Goal: Navigation & Orientation: Find specific page/section

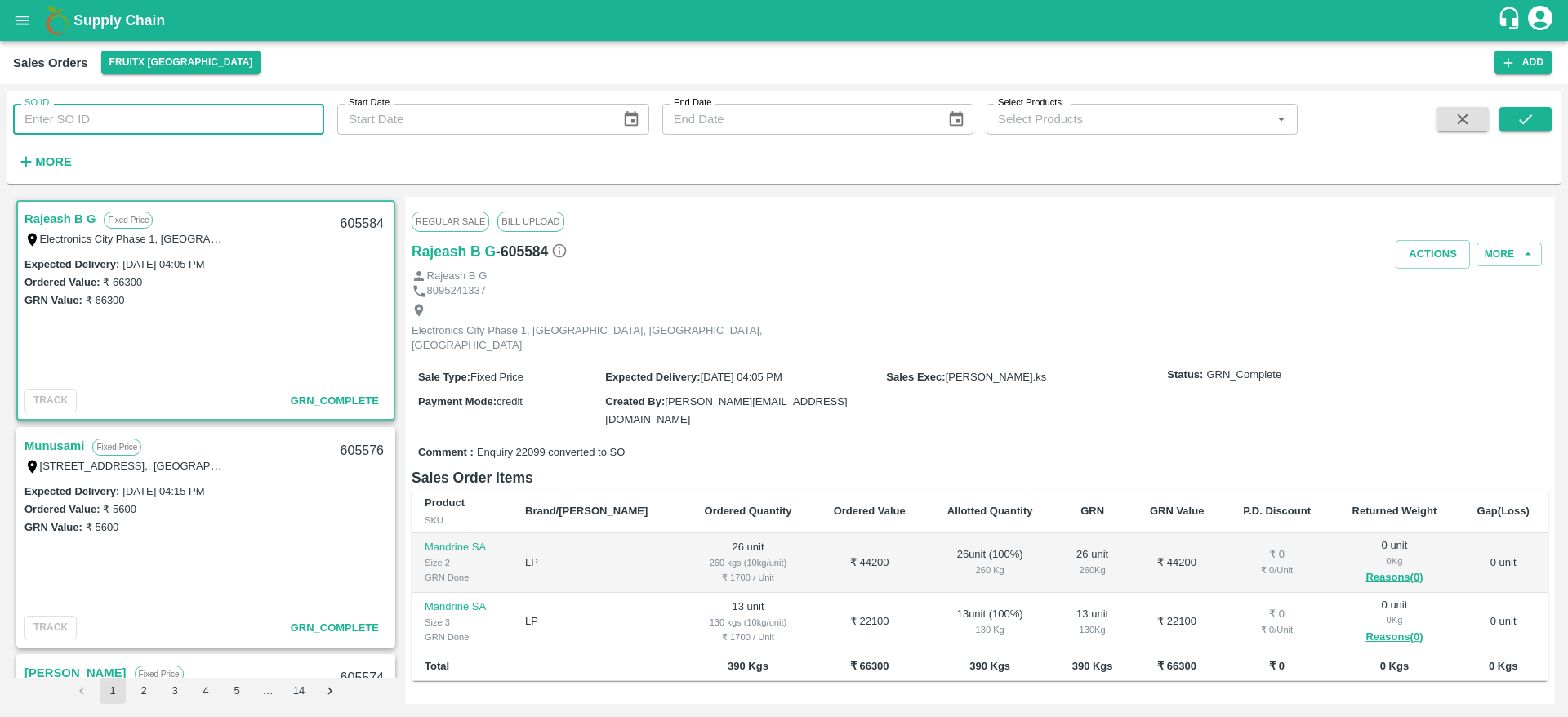
click at [142, 134] on input "SO ID" at bounding box center [168, 119] width 311 height 31
click at [103, 522] on label "₹ 5600" at bounding box center [103, 527] width 34 height 12
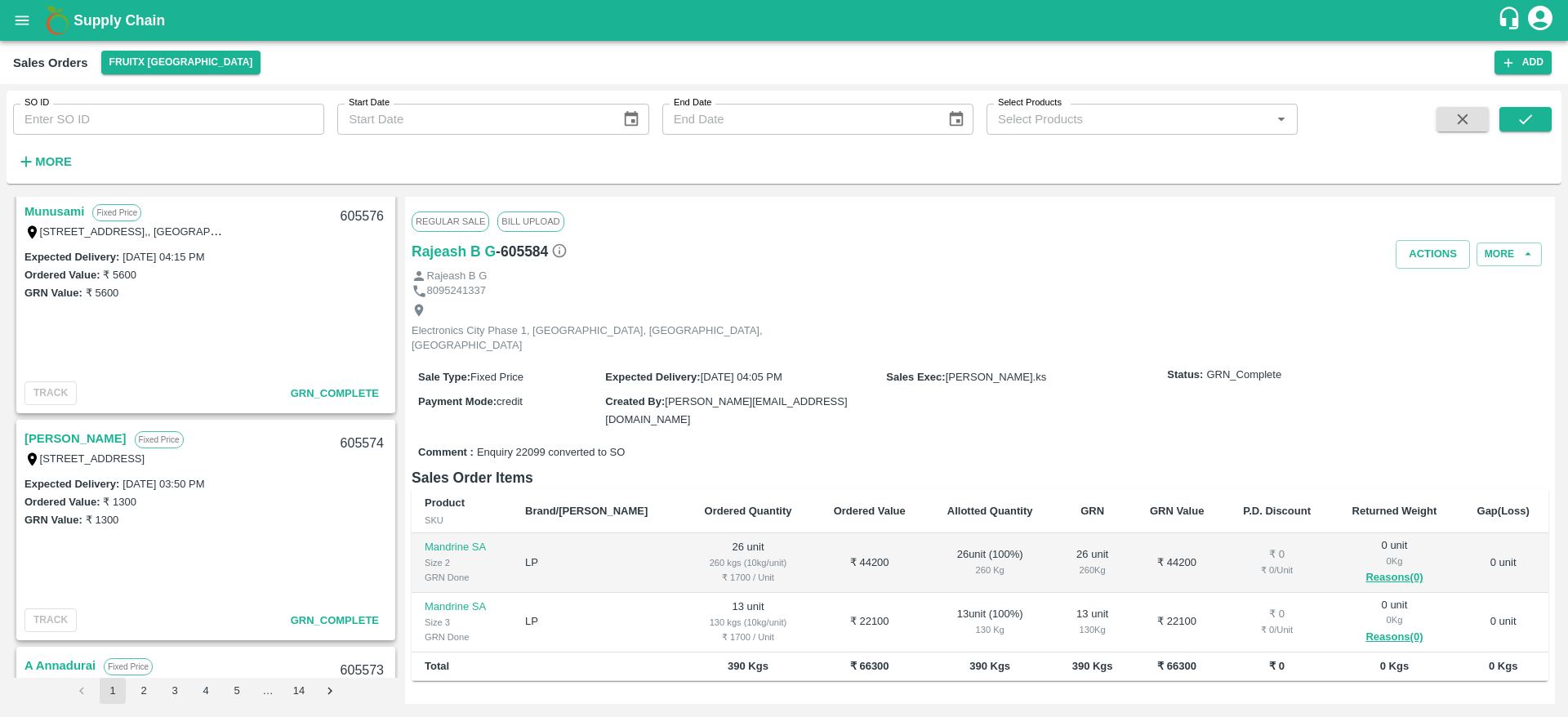
scroll to position [264, 0]
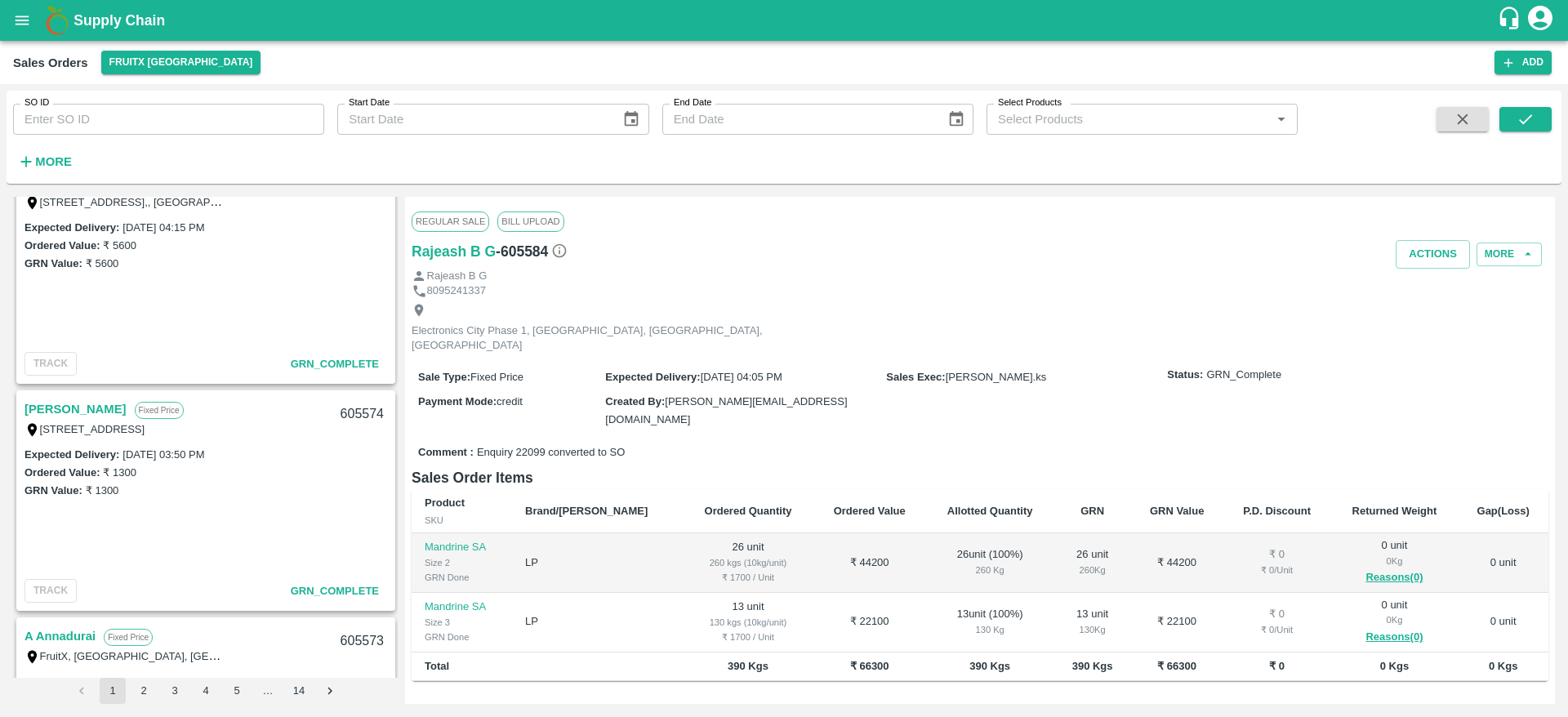
click at [52, 410] on link "[PERSON_NAME]" at bounding box center [76, 408] width 103 height 21
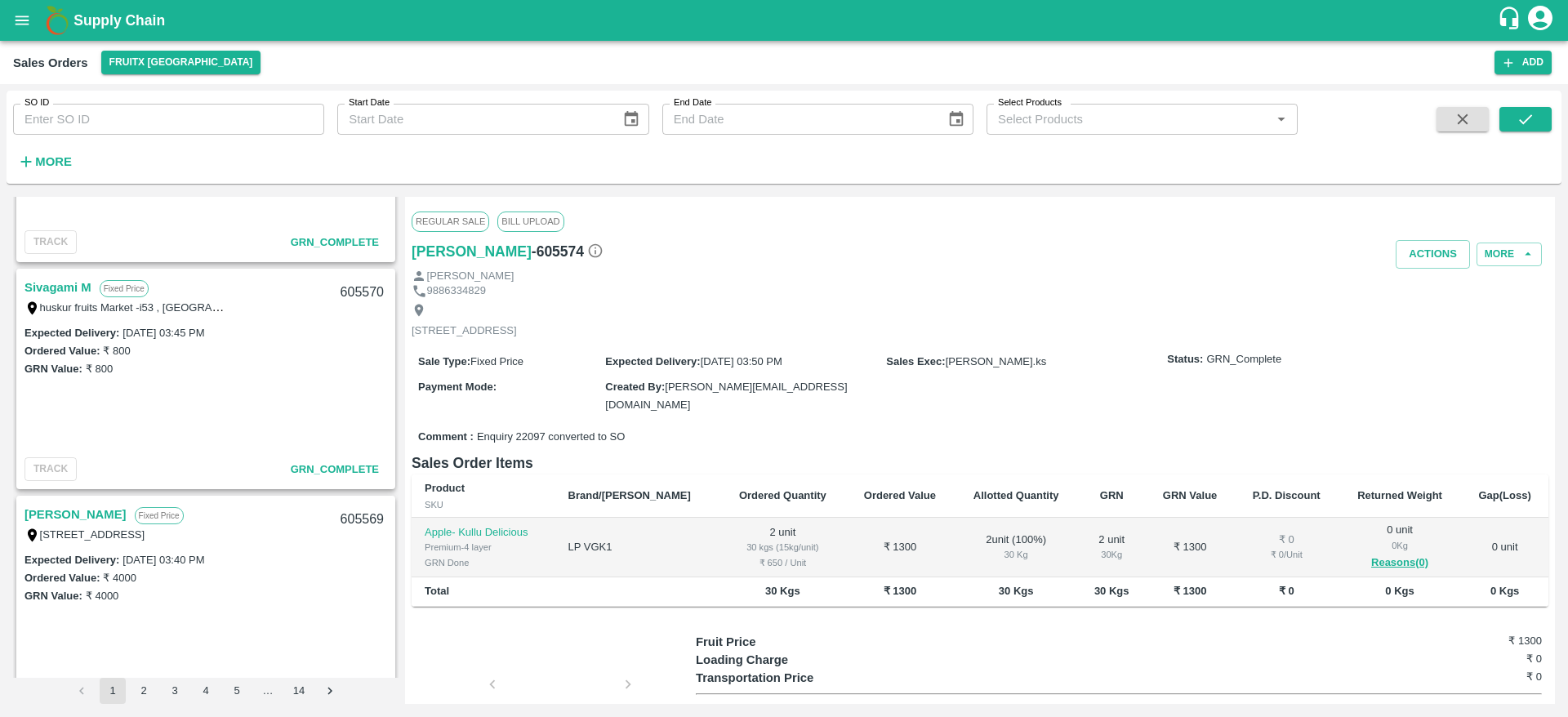
scroll to position [895, 0]
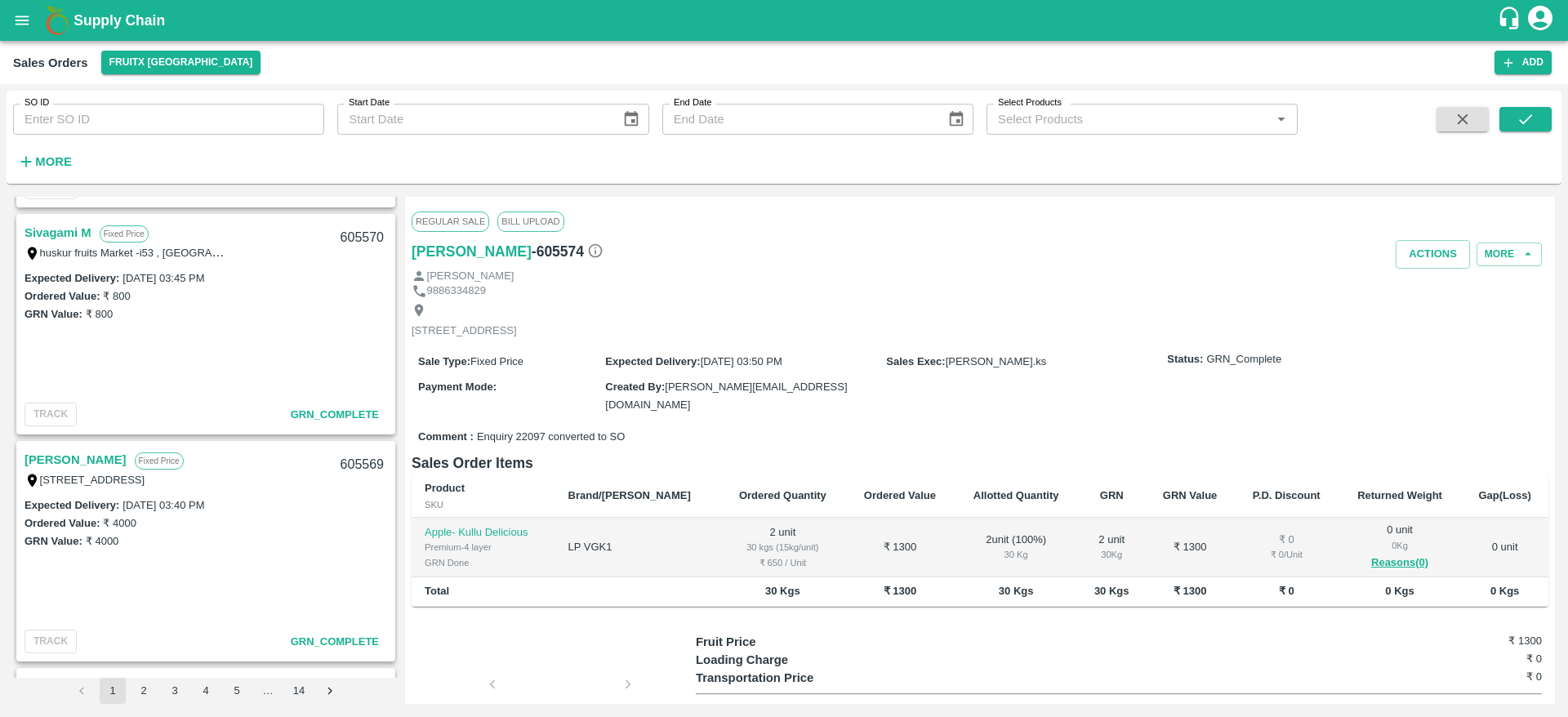
click at [59, 455] on link "[PERSON_NAME]" at bounding box center [76, 460] width 103 height 21
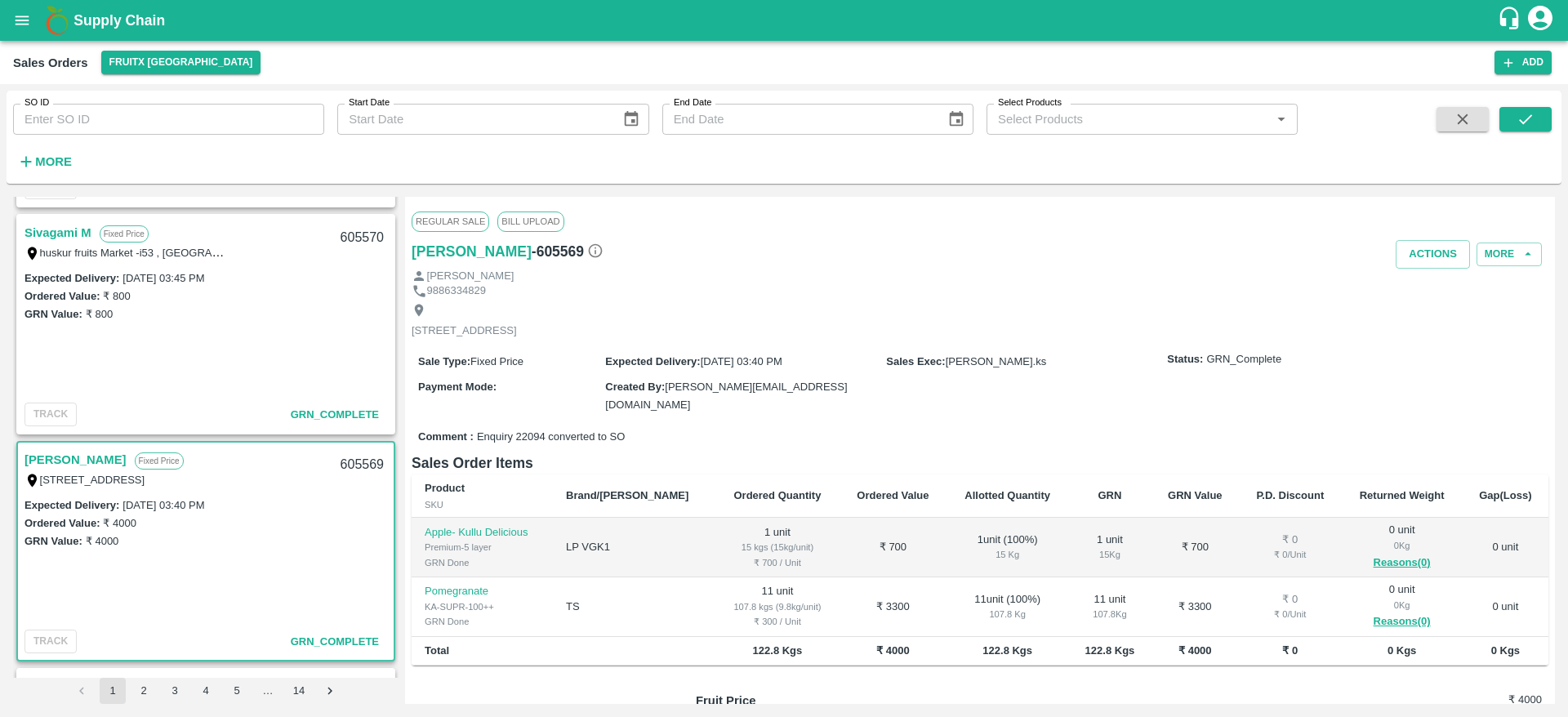
click at [351, 461] on div "605569" at bounding box center [362, 465] width 63 height 38
copy div "605569"
